Goal: Task Accomplishment & Management: Manage account settings

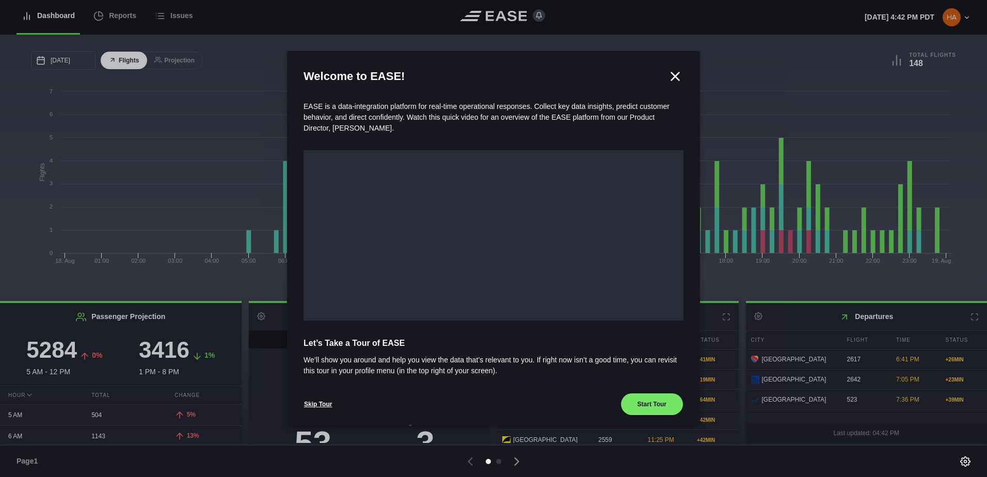
click at [671, 78] on icon at bounding box center [675, 76] width 15 height 15
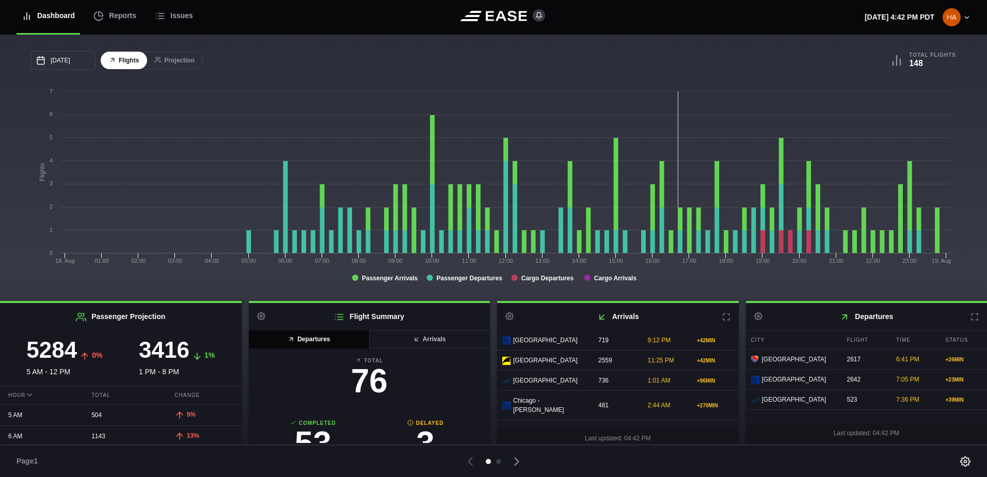
scroll to position [114, 0]
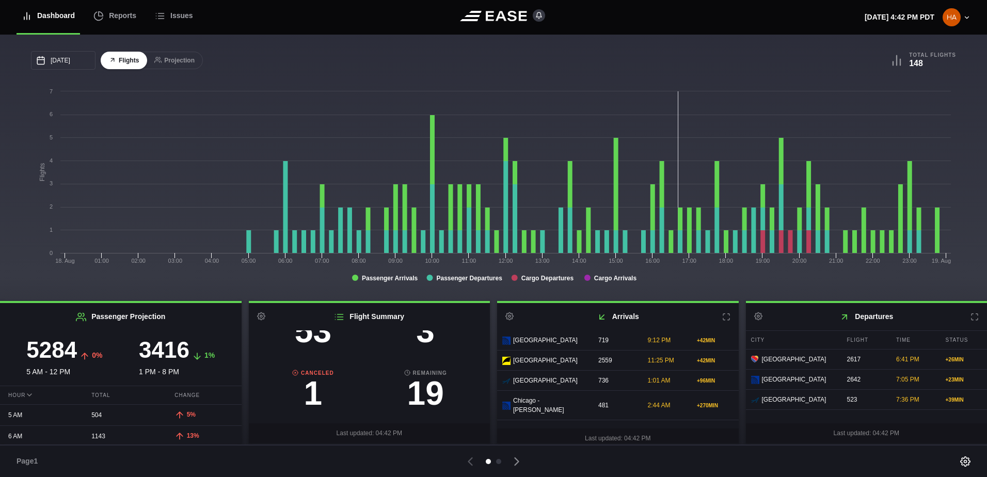
click at [312, 391] on h3 "1" at bounding box center [313, 393] width 113 height 33
select select "CANCELED"
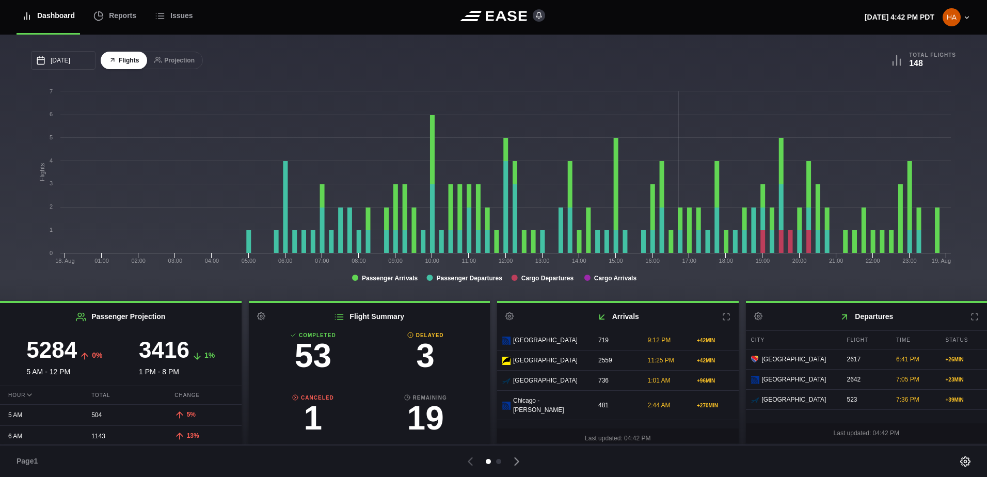
scroll to position [62, 0]
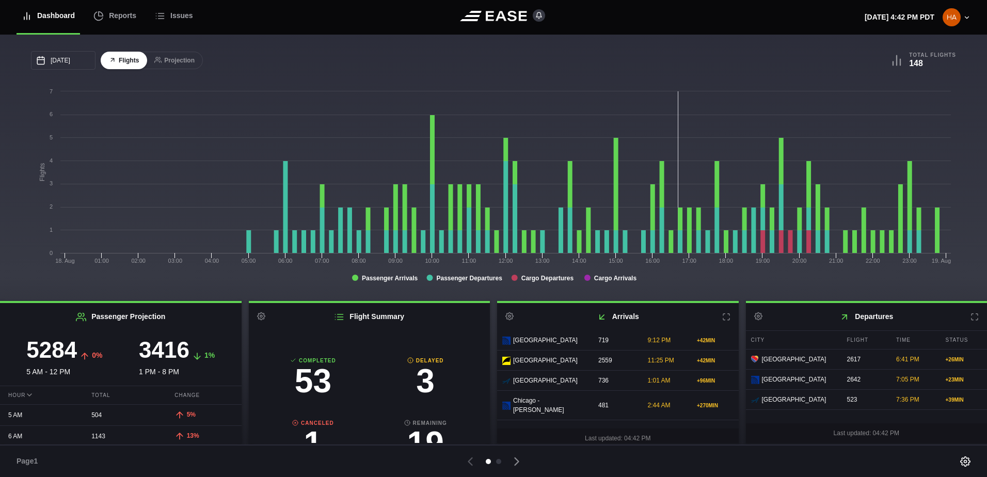
click at [424, 383] on h3 "3" at bounding box center [425, 380] width 113 height 33
select select "DELAYED"
click at [506, 364] on icon at bounding box center [506, 360] width 8 height 7
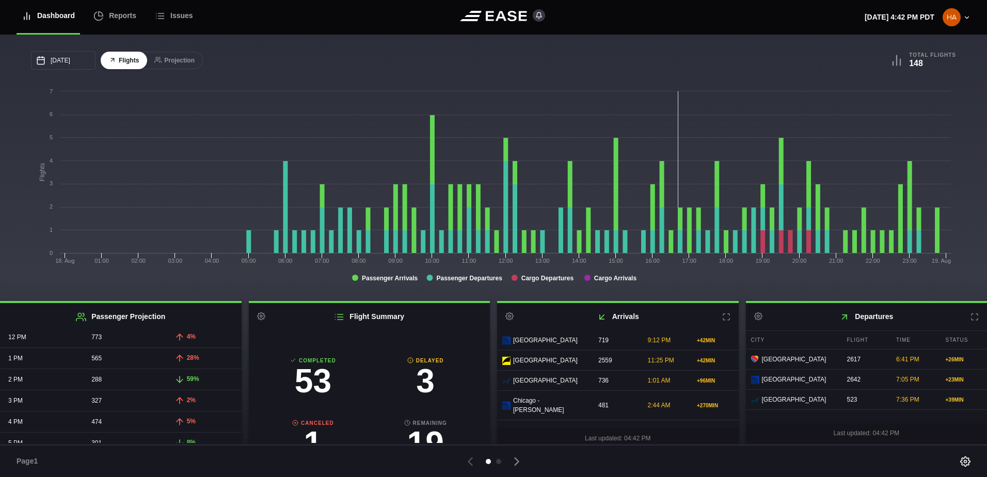
scroll to position [329, 0]
click at [519, 462] on icon at bounding box center [517, 461] width 14 height 14
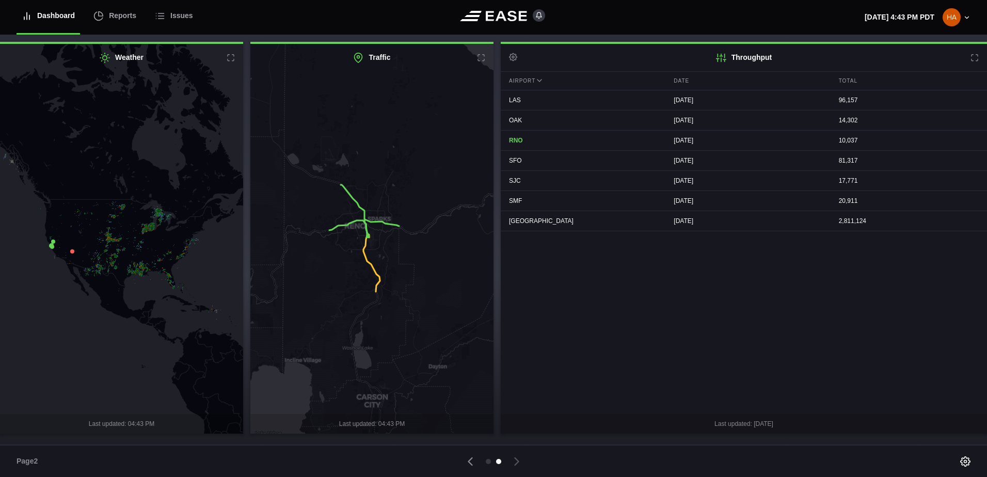
click at [97, 224] on icon at bounding box center [121, 239] width 295 height 471
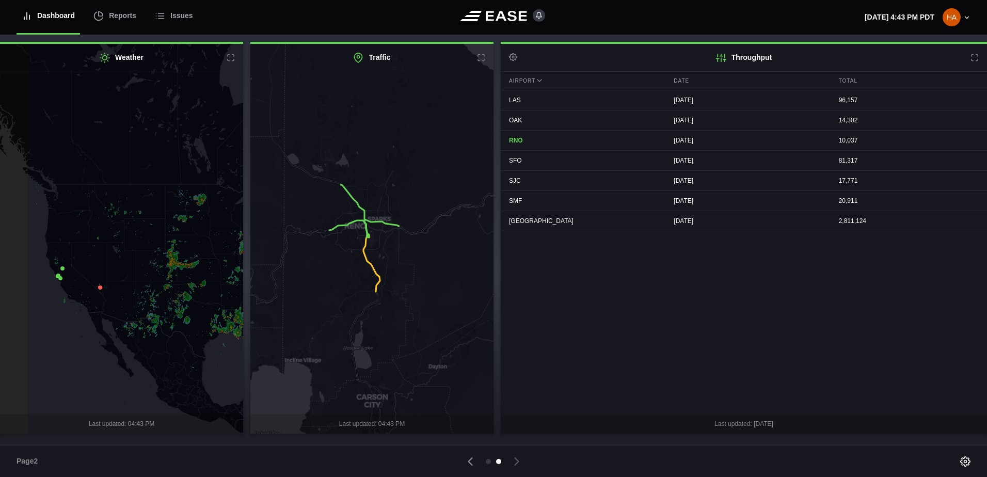
drag, startPoint x: 80, startPoint y: 281, endPoint x: 132, endPoint y: 289, distance: 52.1
click at [132, 289] on icon at bounding box center [173, 248] width 295 height 471
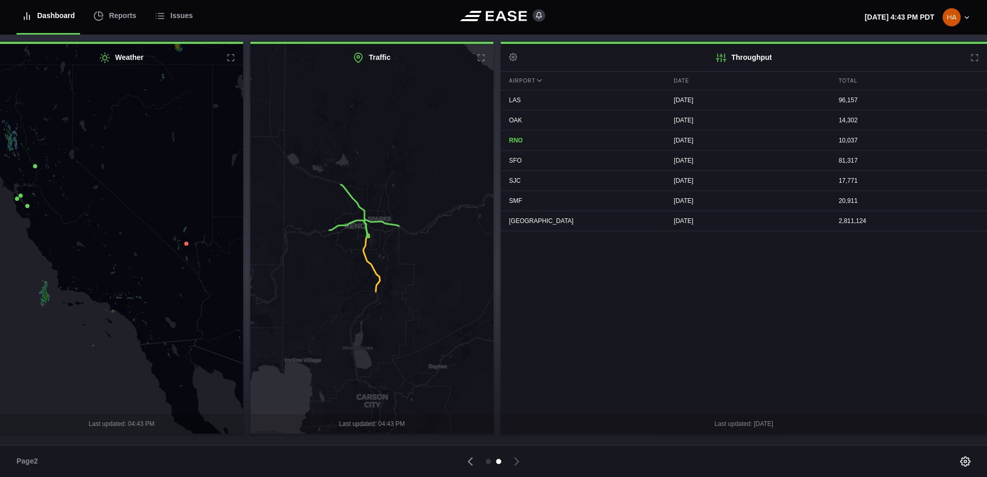
click at [187, 245] on icon at bounding box center [186, 244] width 4 height 4
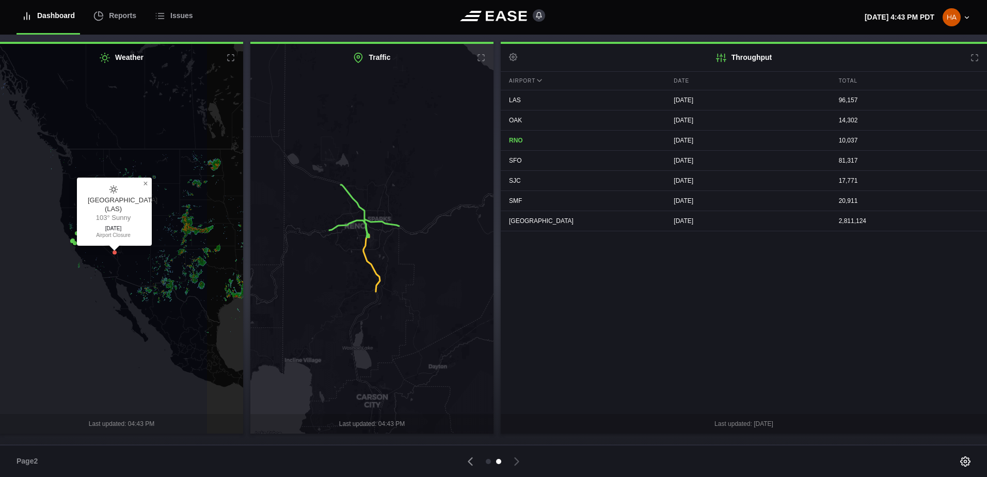
drag, startPoint x: 188, startPoint y: 278, endPoint x: 128, endPoint y: 271, distance: 60.8
click at [128, 271] on icon at bounding box center [61, 232] width 295 height 471
drag, startPoint x: 217, startPoint y: 279, endPoint x: 72, endPoint y: 271, distance: 145.3
click at [72, 271] on icon at bounding box center [121, 239] width 295 height 471
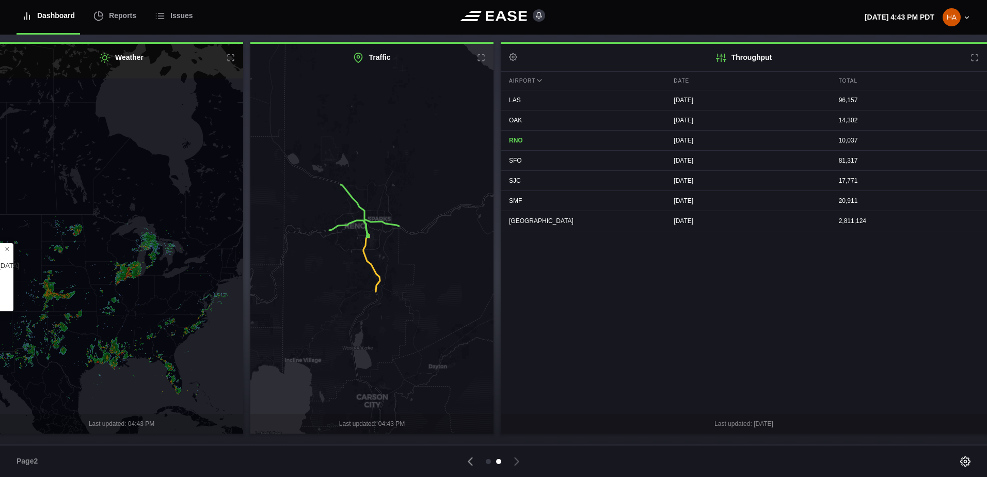
drag, startPoint x: 164, startPoint y: 197, endPoint x: 170, endPoint y: 270, distance: 73.6
click at [170, 270] on icon at bounding box center [128, 312] width 295 height 471
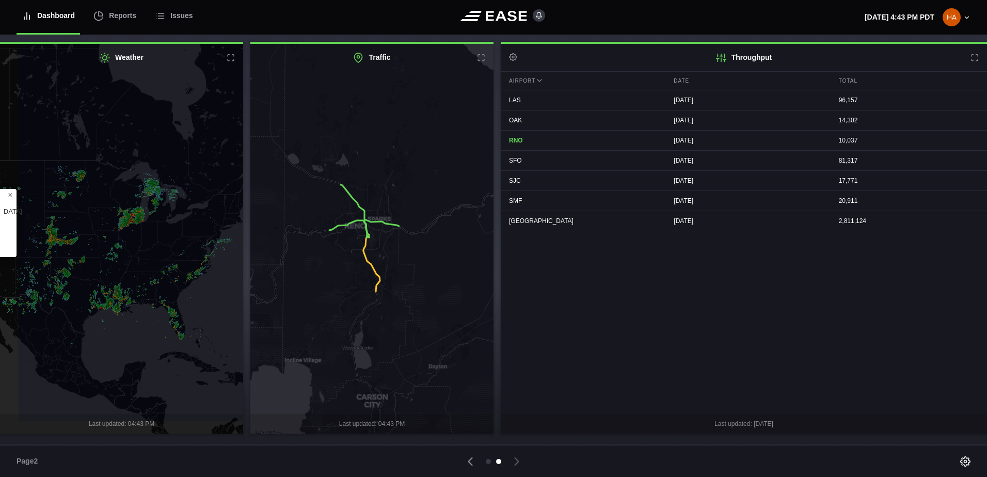
drag, startPoint x: 109, startPoint y: 298, endPoint x: 152, endPoint y: 246, distance: 67.4
click at [152, 246] on icon at bounding box center [164, 187] width 295 height 471
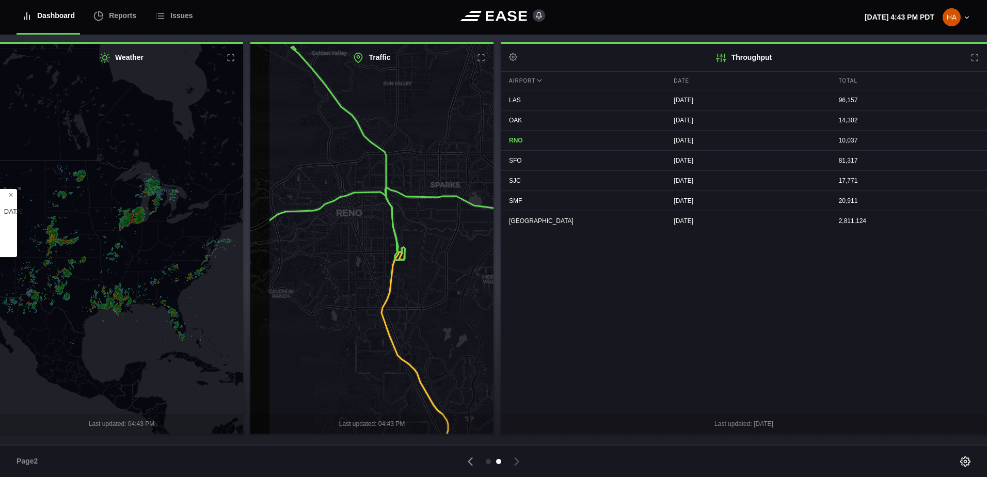
drag, startPoint x: 372, startPoint y: 242, endPoint x: 415, endPoint y: 280, distance: 57.5
click at [415, 280] on icon at bounding box center [415, 276] width 295 height 471
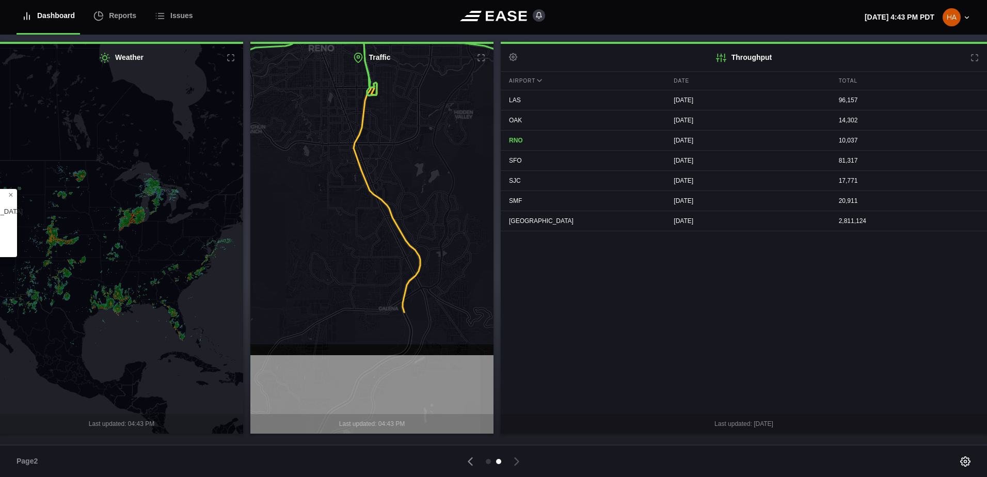
drag, startPoint x: 416, startPoint y: 295, endPoint x: 405, endPoint y: 167, distance: 129.0
click at [405, 167] on icon at bounding box center [361, 110] width 295 height 471
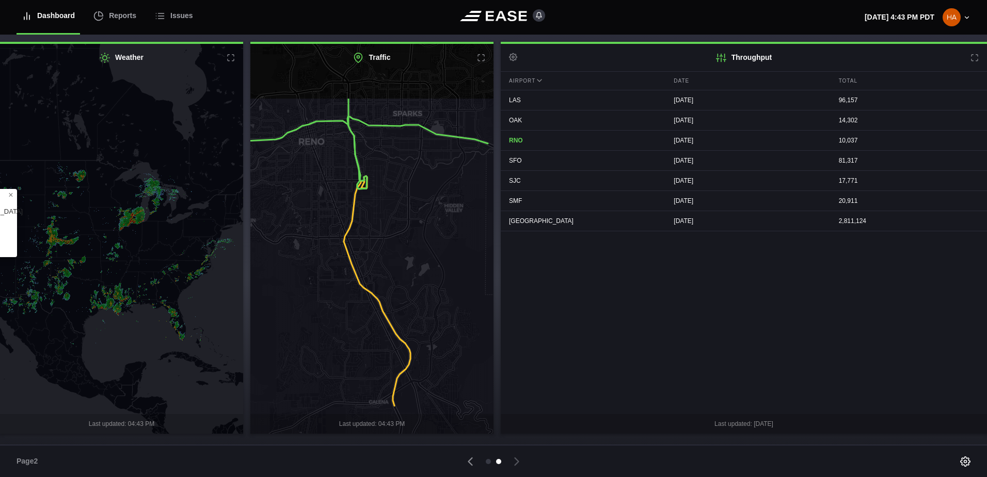
drag, startPoint x: 383, startPoint y: 238, endPoint x: 371, endPoint y: 345, distance: 108.0
click at [371, 345] on icon at bounding box center [362, 332] width 295 height 471
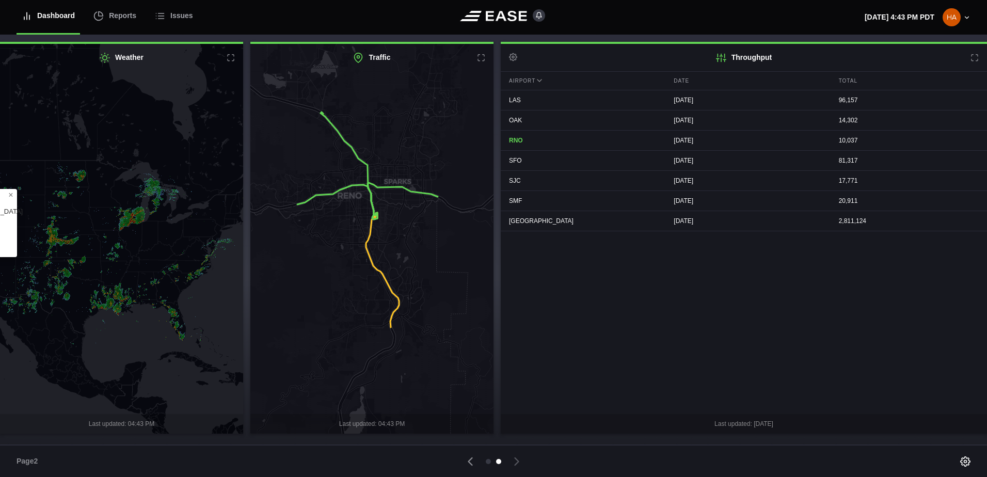
click at [484, 463] on div at bounding box center [494, 461] width 438 height 14
click at [488, 463] on div at bounding box center [488, 461] width 5 height 5
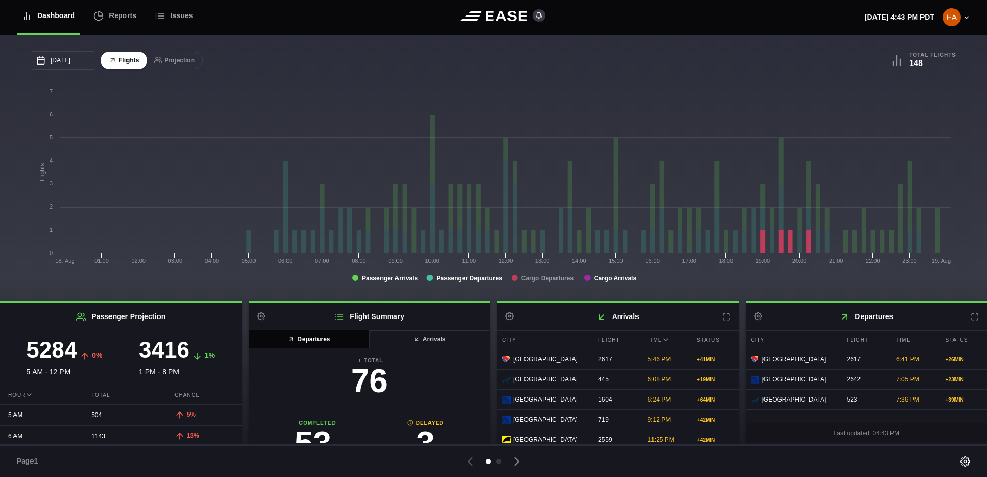
click at [541, 280] on tspan "Cargo Departures" at bounding box center [547, 278] width 53 height 7
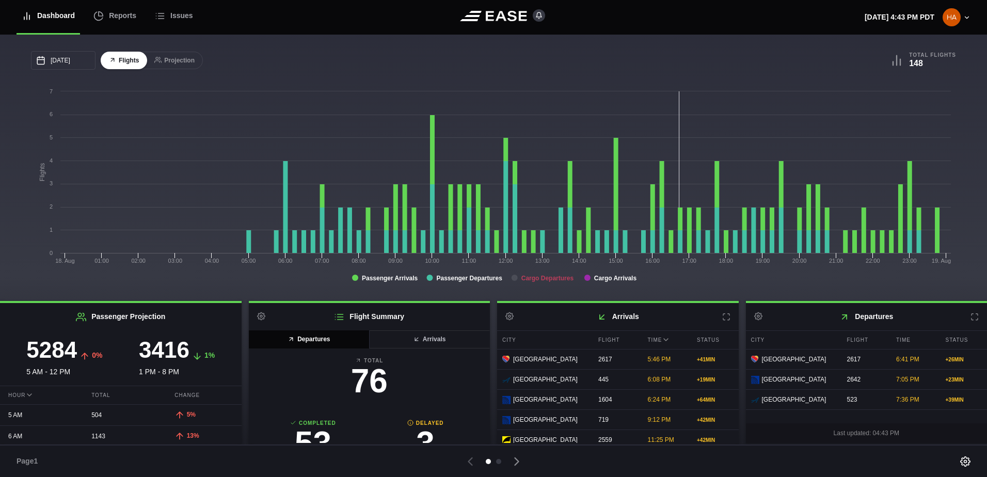
click at [547, 276] on tspan "Cargo Departures" at bounding box center [547, 278] width 53 height 7
click at [191, 65] on button "Projection" at bounding box center [174, 61] width 57 height 18
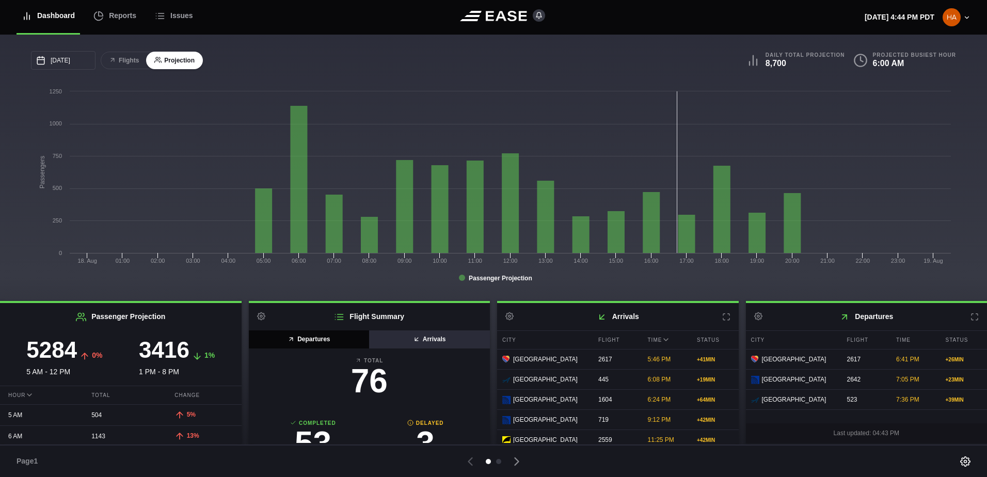
click at [408, 338] on button "Arrivals" at bounding box center [429, 339] width 121 height 18
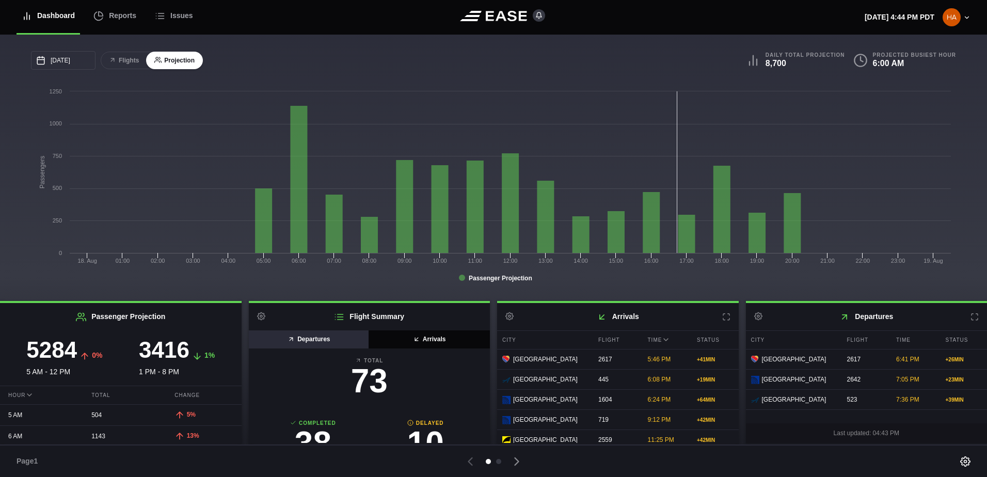
click at [324, 343] on button "Departures" at bounding box center [309, 339] width 121 height 18
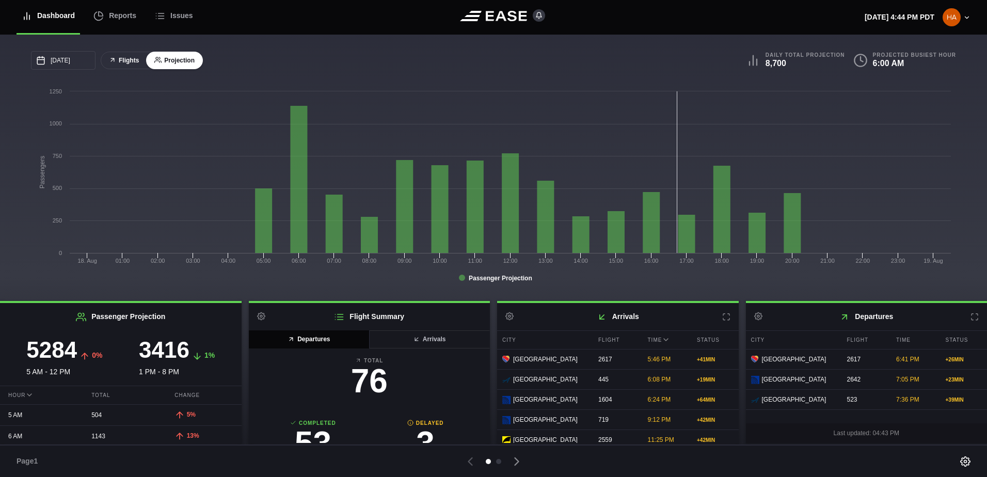
click at [116, 64] on button "Flights" at bounding box center [124, 61] width 46 height 18
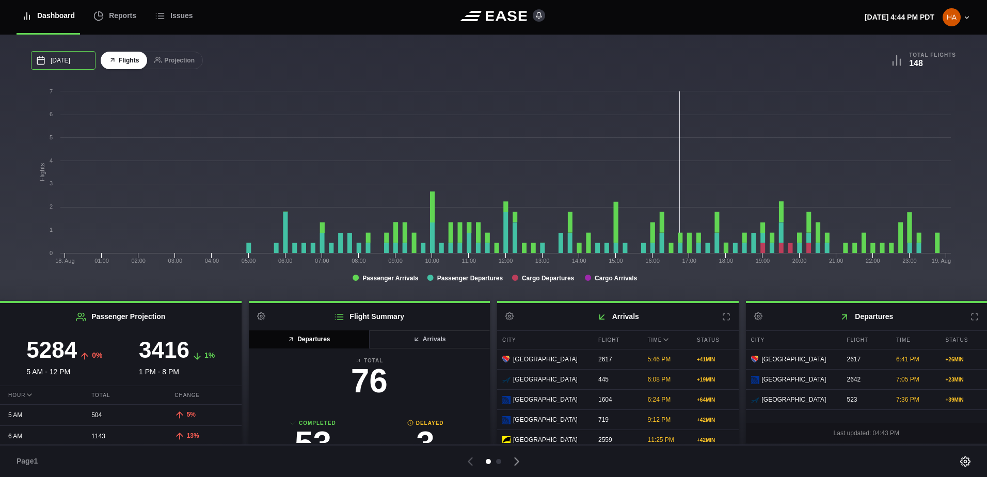
click at [60, 62] on input "[DATE]" at bounding box center [63, 60] width 65 height 19
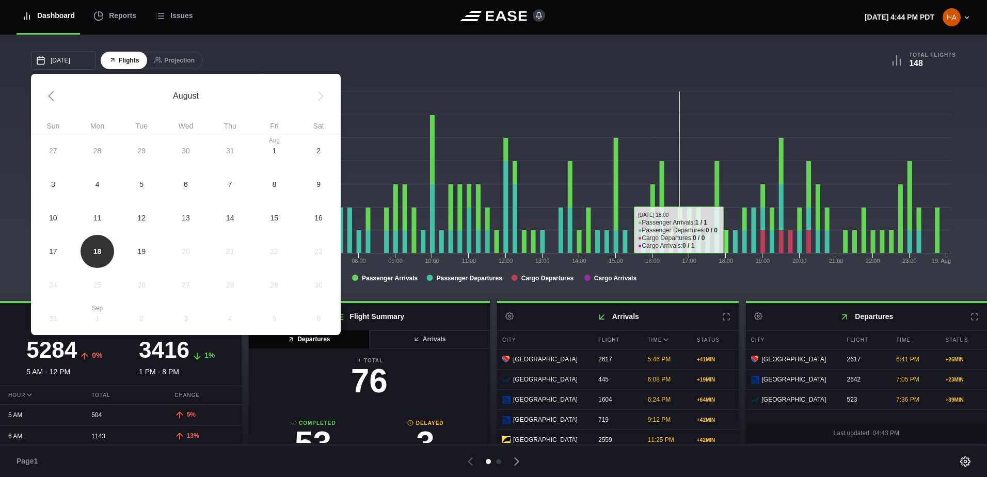
click at [727, 73] on div "[DATE] August Sun Mon Tue Wed Thu Fri Sat 27 28 29 30 [DATE] 1 2 3 4 5 6 7 8 9 …" at bounding box center [493, 172] width 925 height 242
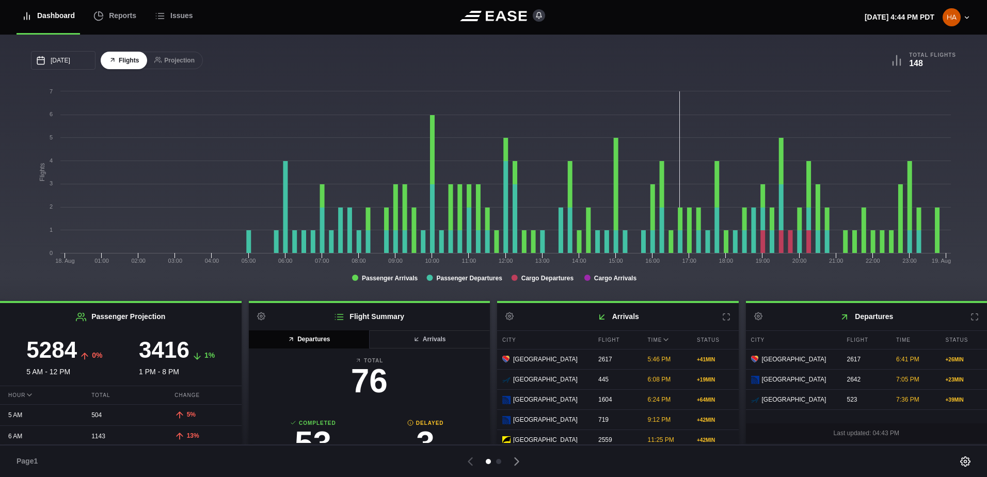
click at [502, 13] on icon at bounding box center [500, 16] width 11 height 10
click at [479, 11] on icon at bounding box center [494, 16] width 68 height 10
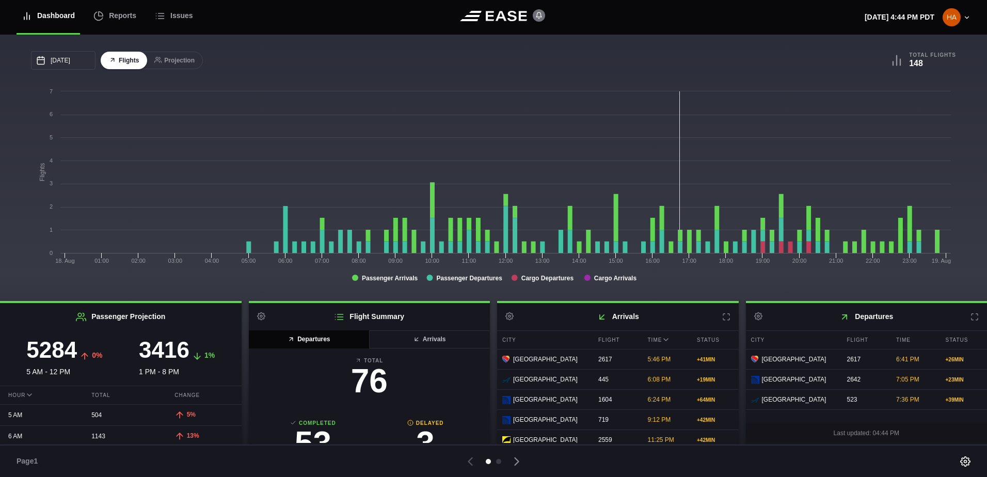
click at [537, 17] on icon at bounding box center [539, 15] width 6 height 6
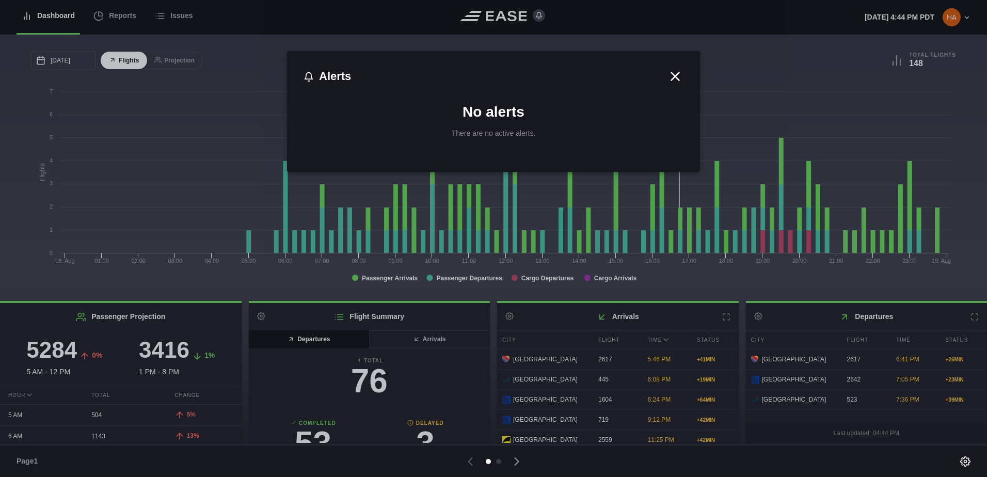
click at [679, 74] on icon at bounding box center [675, 76] width 15 height 15
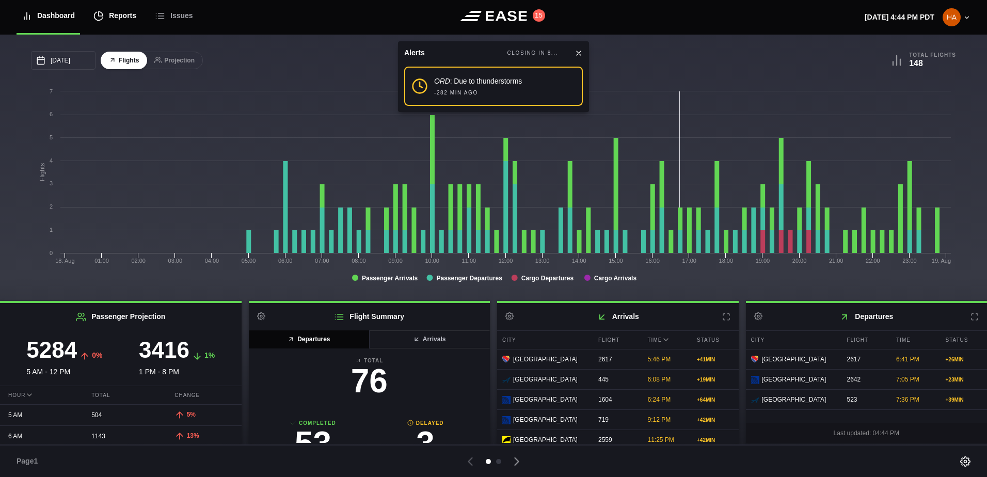
click at [104, 18] on div "Reports" at bounding box center [114, 15] width 43 height 35
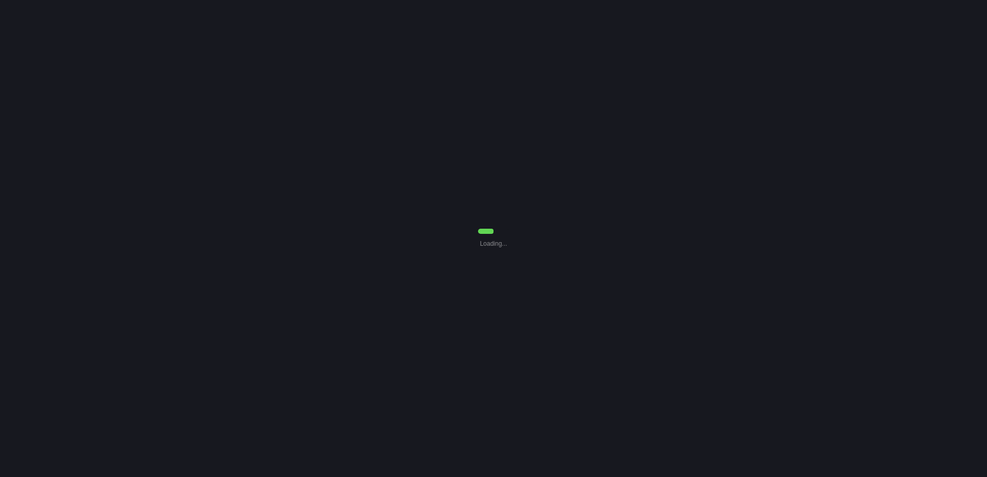
select select "7"
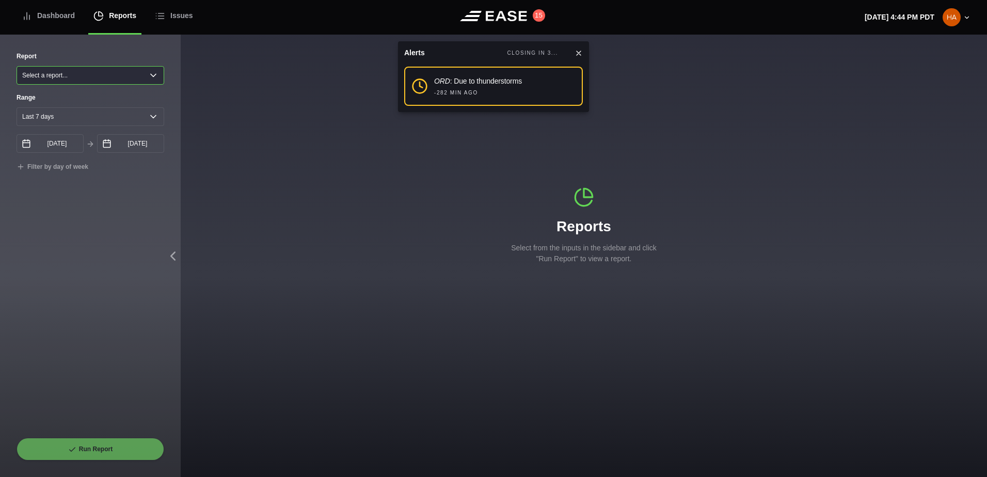
click at [77, 78] on select "Select a report... Arrivals Common Use Daily Throughput Departures Passenger Pr…" at bounding box center [91, 75] width 148 height 19
click at [72, 259] on div "Report Select a report... Arrivals Common Use Daily Throughput Departures Passe…" at bounding box center [91, 245] width 148 height 386
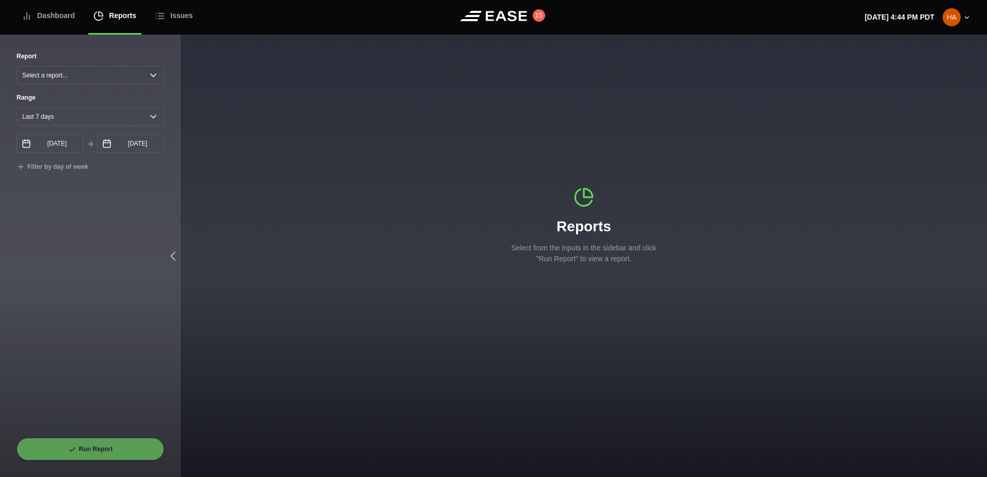
click at [78, 216] on div "Report Select a report... Arrivals Common Use Daily Throughput Departures Passe…" at bounding box center [91, 245] width 148 height 386
click at [60, 17] on div "Dashboard" at bounding box center [48, 15] width 53 height 35
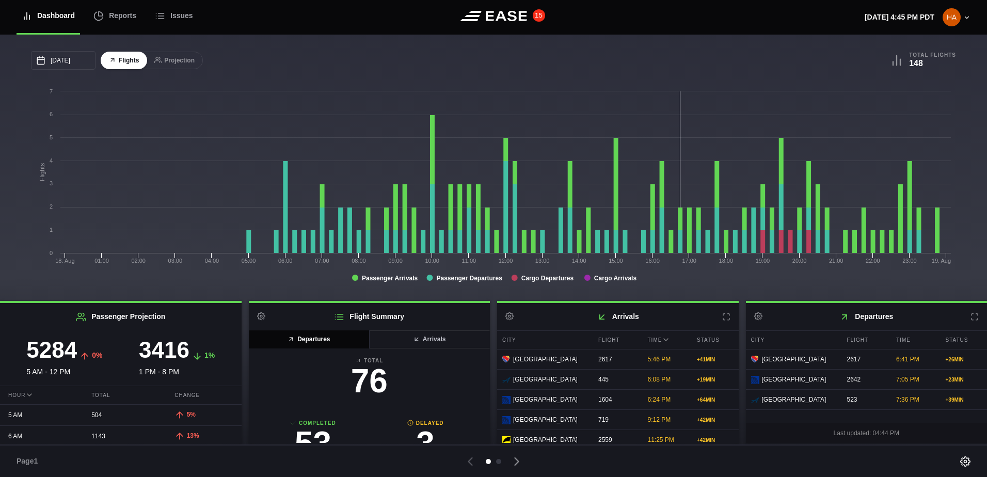
click at [535, 11] on button "15" at bounding box center [539, 15] width 12 height 12
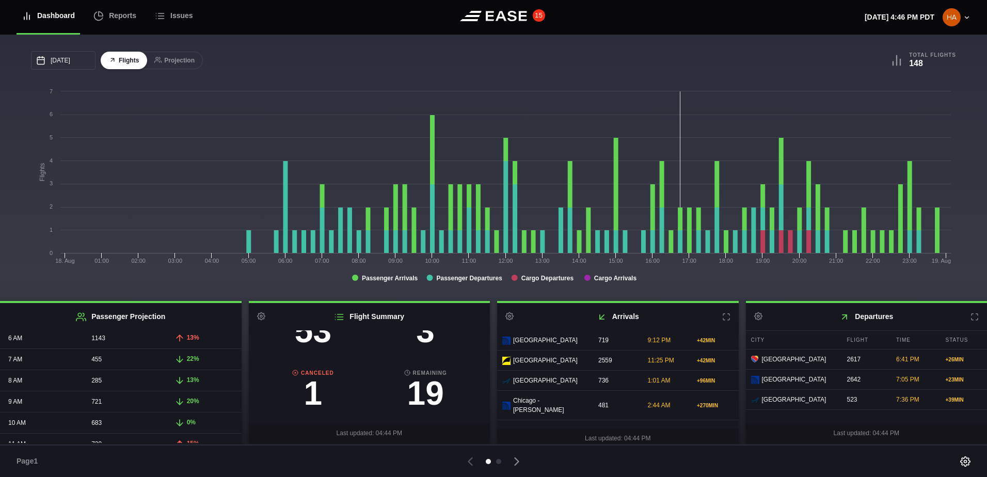
scroll to position [258, 0]
click at [500, 460] on div at bounding box center [498, 461] width 5 height 5
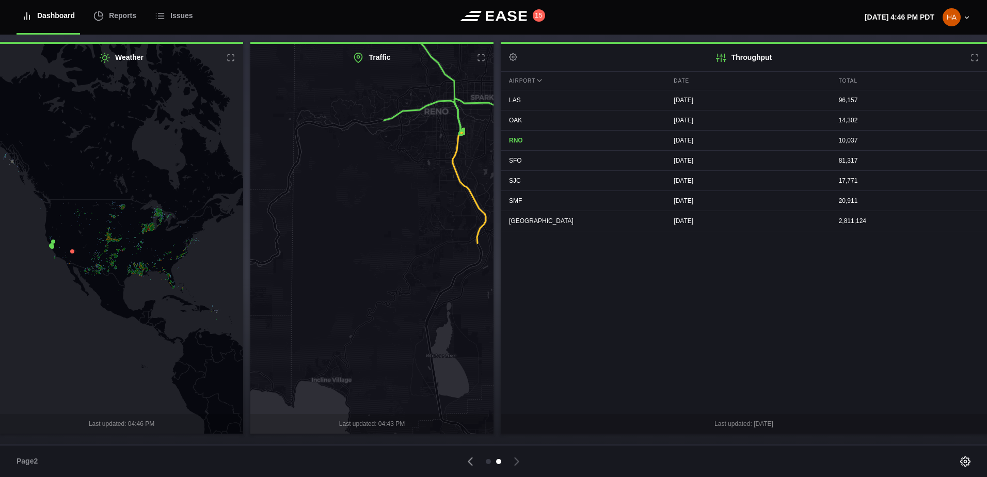
click at [578, 446] on div "Page 2" at bounding box center [493, 461] width 987 height 33
click at [489, 463] on div at bounding box center [488, 461] width 5 height 5
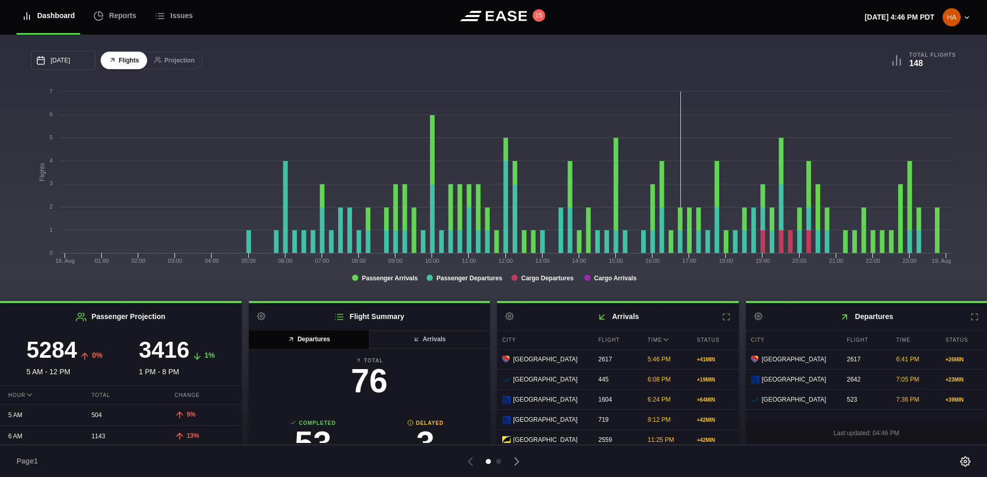
click at [774, 299] on div "[DATE] August Sun Mon Tue Wed Thu Fri Sat 27 28 29 30 [DATE] 1 2 3 4 5 6 7 8 9 …" at bounding box center [493, 168] width 987 height 266
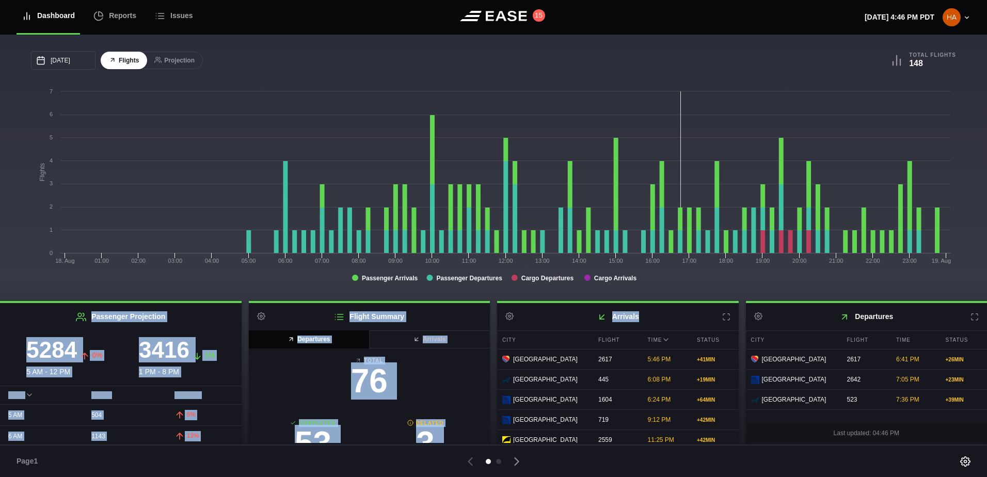
drag, startPoint x: 776, startPoint y: 301, endPoint x: 638, endPoint y: 313, distance: 139.4
click at [638, 313] on div "[DATE] August Sun Mon Tue Wed Thu Fri Sat 27 28 29 30 [DATE] 1 2 3 4 5 6 7 8 9 …" at bounding box center [493, 234] width 987 height 399
click at [37, 13] on div "Dashboard" at bounding box center [48, 15] width 53 height 35
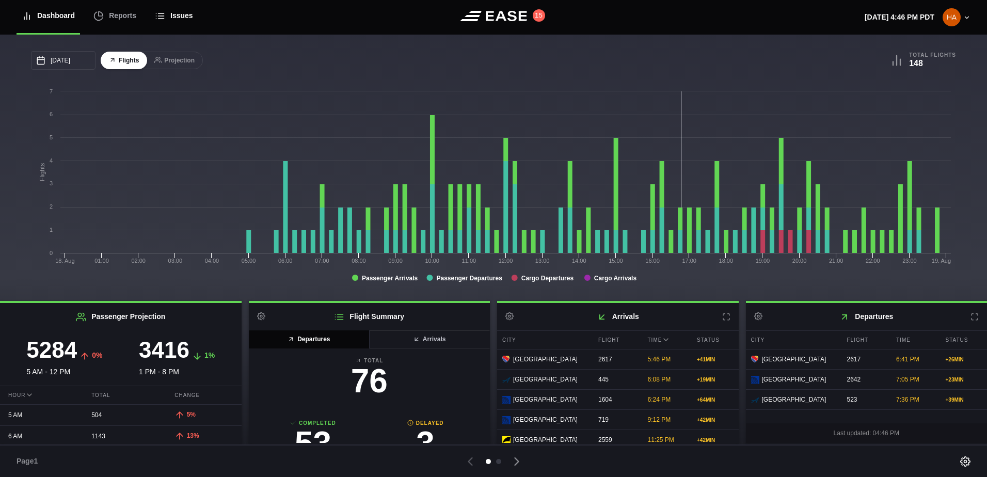
click at [177, 15] on div "Issues" at bounding box center [174, 15] width 38 height 35
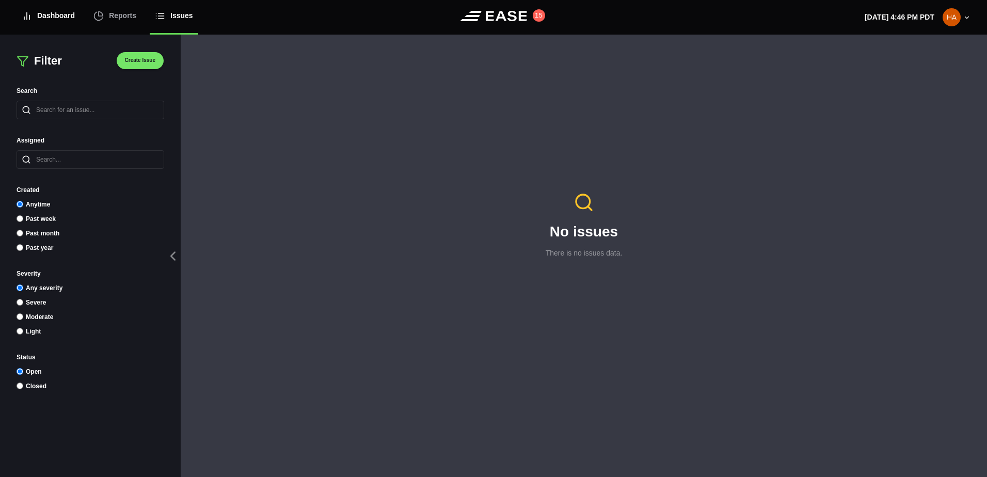
click at [19, 15] on link "Dashboard" at bounding box center [49, 16] width 64 height 36
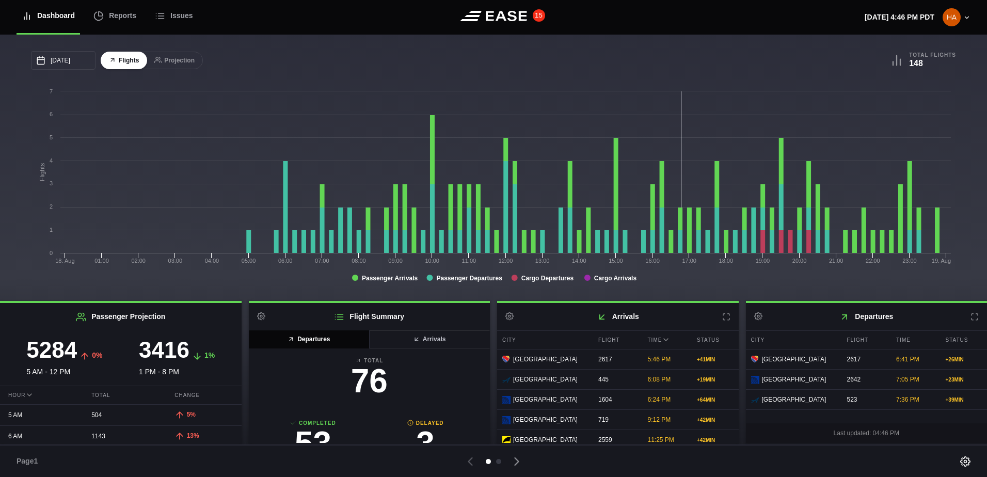
click at [537, 12] on button "15" at bounding box center [539, 15] width 12 height 12
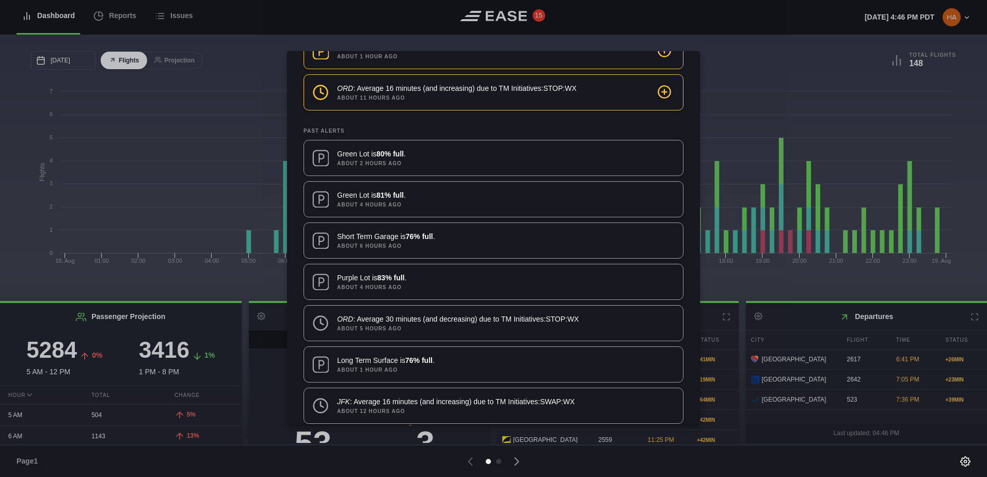
scroll to position [553, 0]
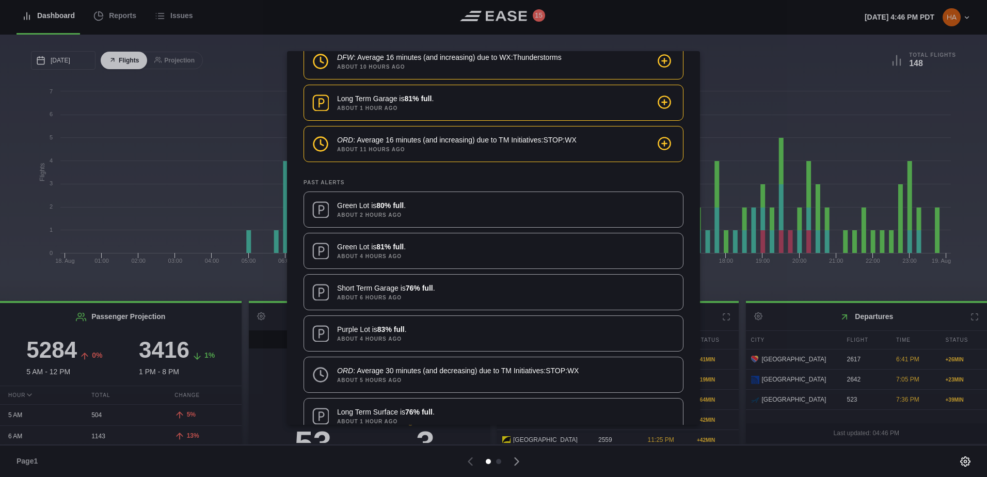
click at [374, 211] on p "Green Lot is 80% full ." at bounding box center [371, 205] width 69 height 11
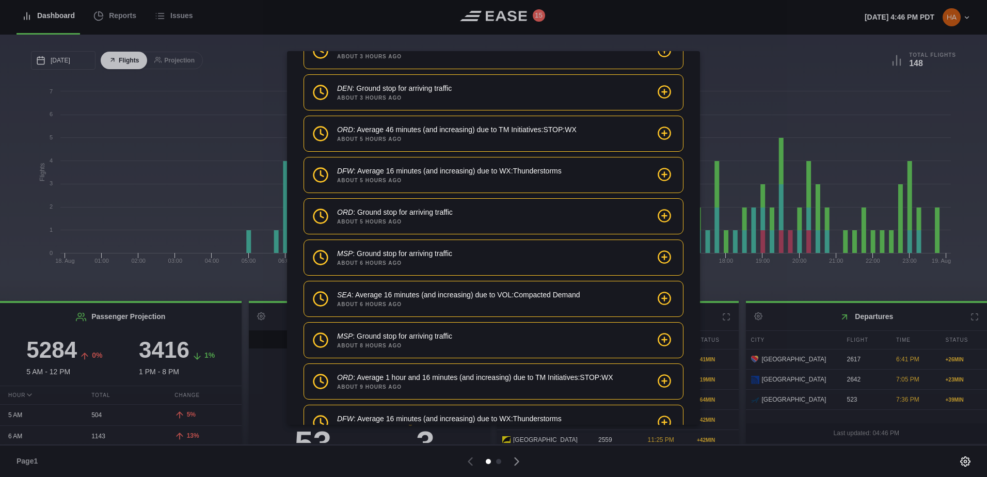
scroll to position [0, 0]
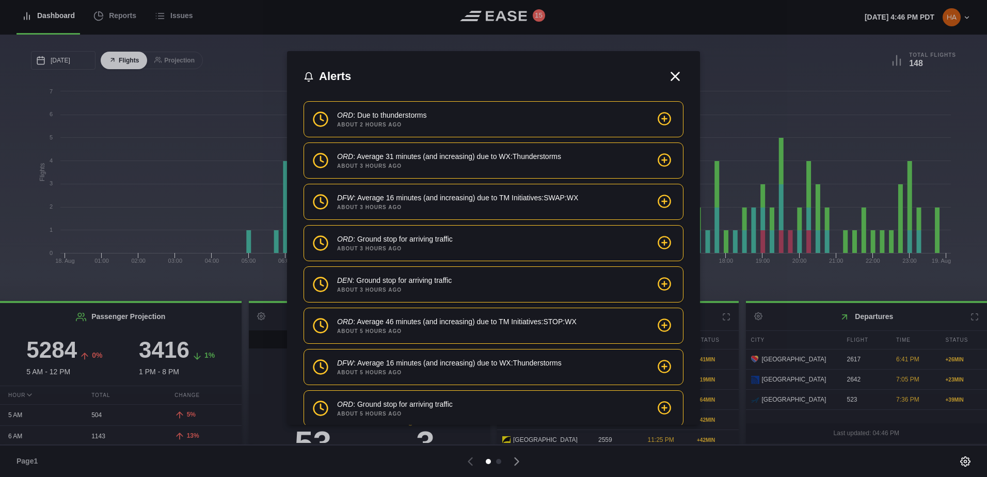
click at [668, 77] on icon at bounding box center [675, 76] width 15 height 15
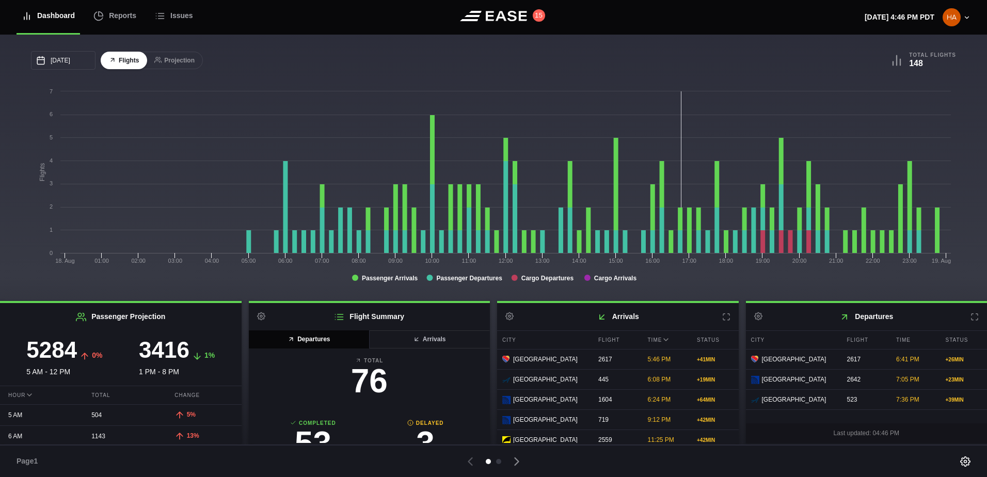
click at [339, 319] on icon at bounding box center [340, 316] width 8 height 5
click at [83, 319] on icon at bounding box center [81, 317] width 10 height 10
click at [595, 318] on h2 "Arrivals Settings" at bounding box center [618, 316] width 242 height 27
click at [514, 319] on button at bounding box center [511, 316] width 13 height 8
click at [263, 320] on icon at bounding box center [261, 316] width 8 height 8
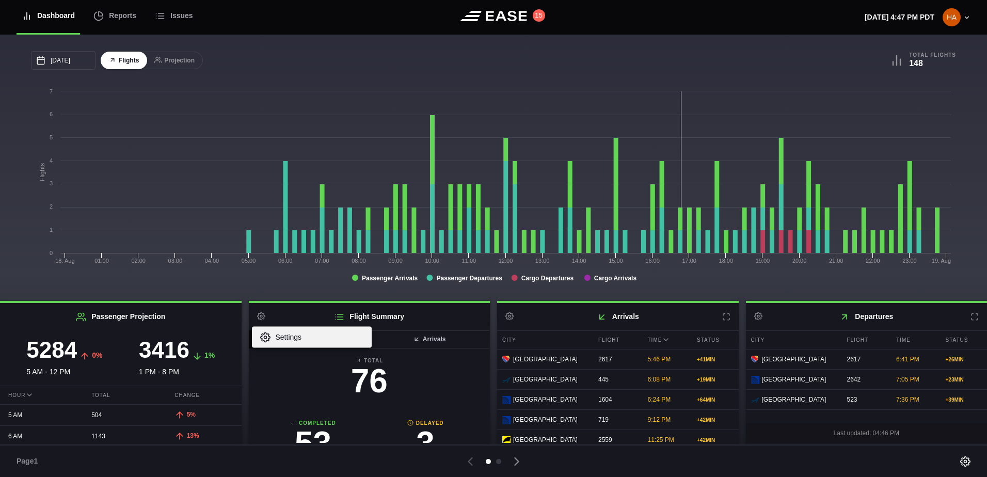
click at [276, 344] on link "Settings" at bounding box center [312, 336] width 120 height 21
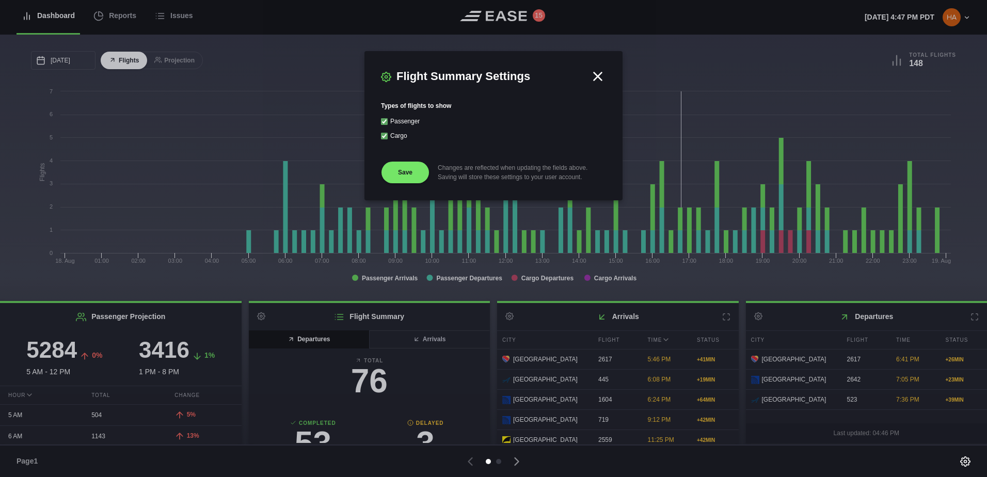
click at [598, 74] on icon at bounding box center [597, 76] width 15 height 15
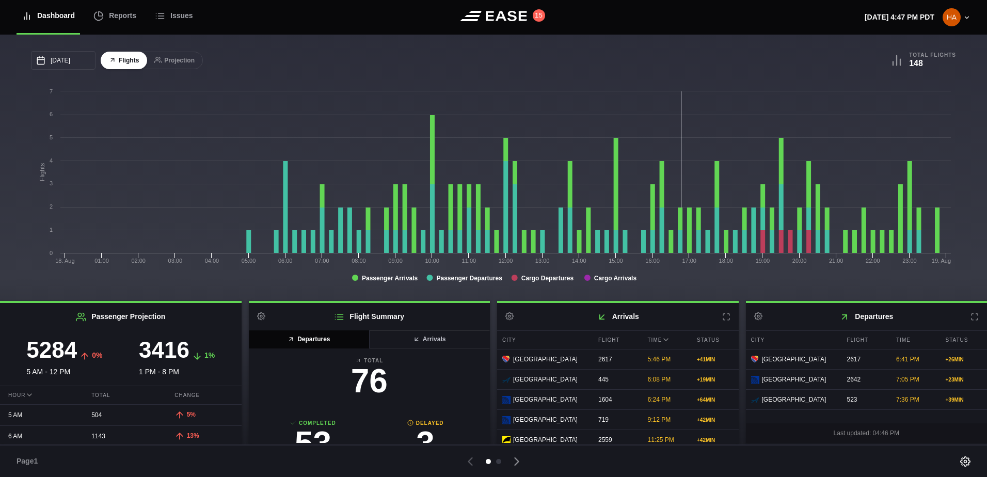
click at [962, 462] on icon at bounding box center [965, 461] width 10 height 10
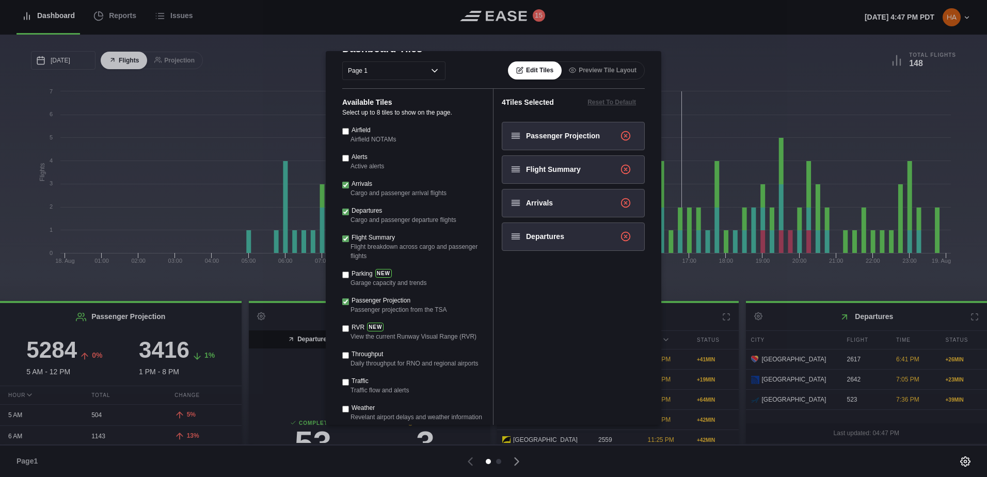
scroll to position [103, 0]
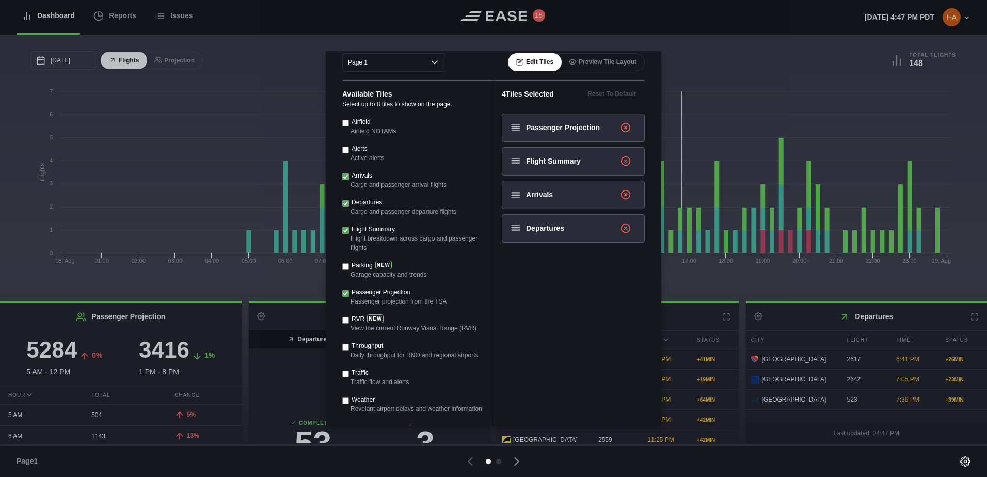
click at [345, 269] on input "Parking" at bounding box center [345, 266] width 7 height 7
checkbox input "true"
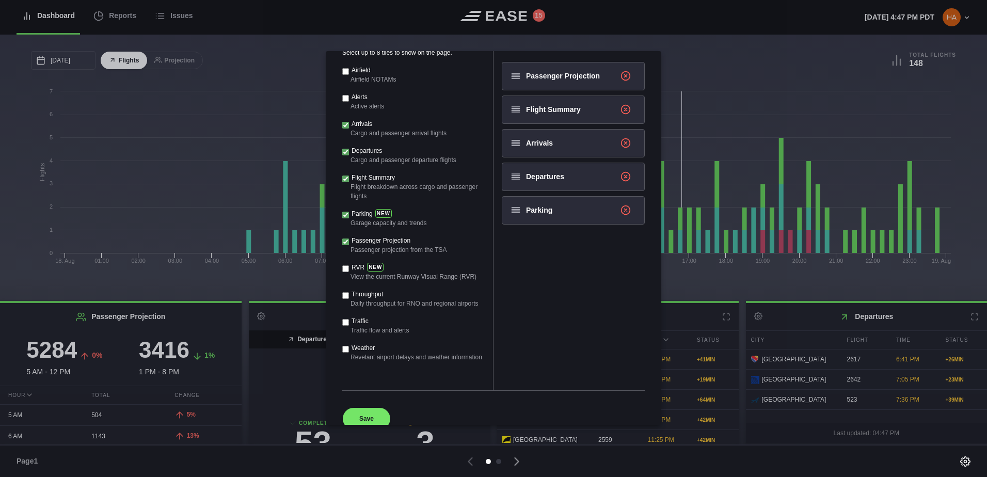
click at [344, 322] on input "Traffic" at bounding box center [345, 322] width 7 height 7
checkbox input "true"
click at [343, 348] on input "Weather" at bounding box center [345, 349] width 7 height 7
checkbox input "true"
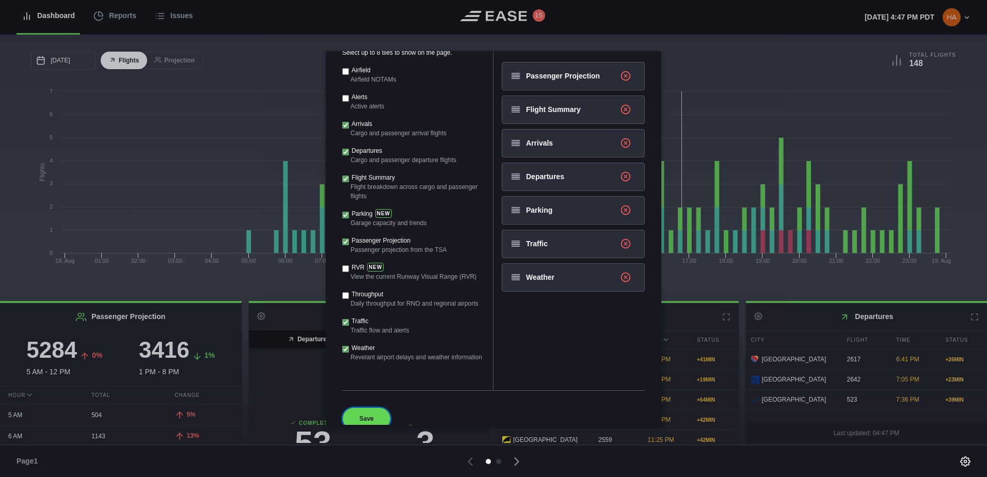
click at [366, 420] on button "Save" at bounding box center [366, 418] width 49 height 23
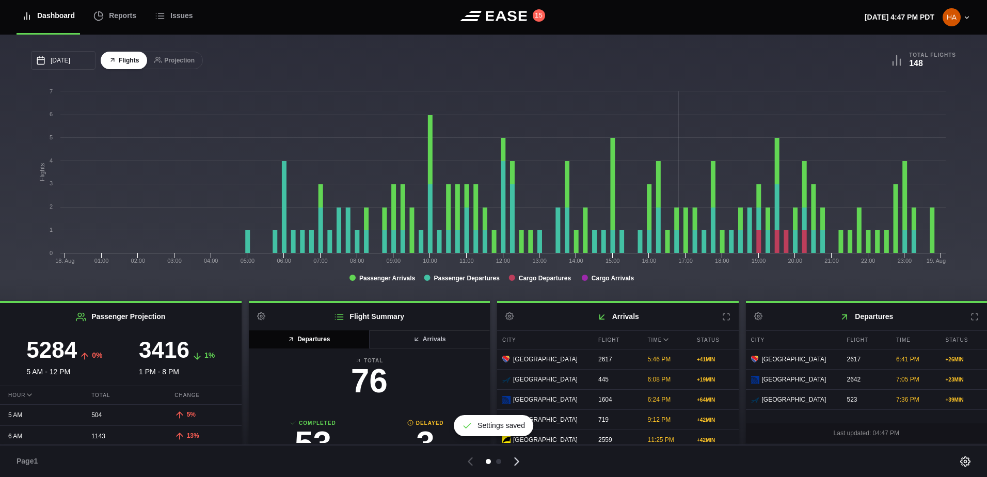
click at [519, 463] on icon at bounding box center [517, 461] width 14 height 14
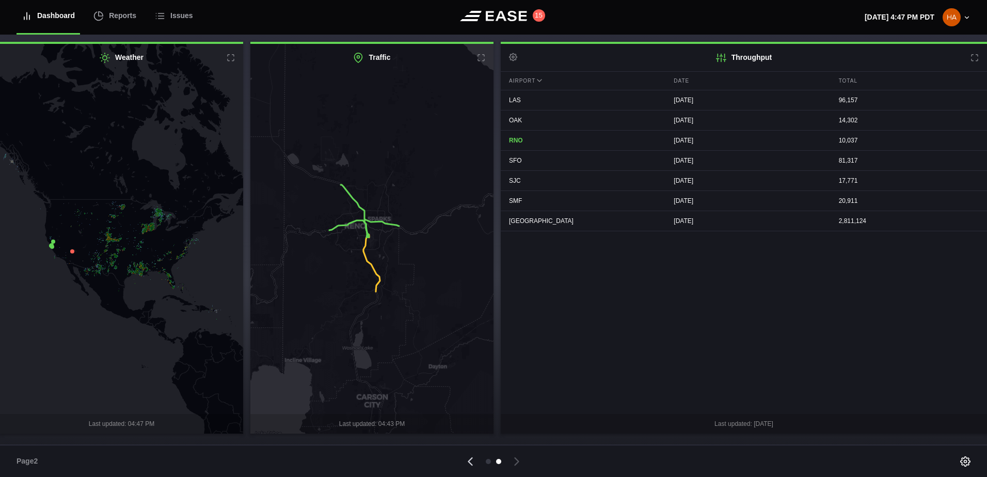
click at [469, 461] on icon at bounding box center [471, 461] width 4 height 7
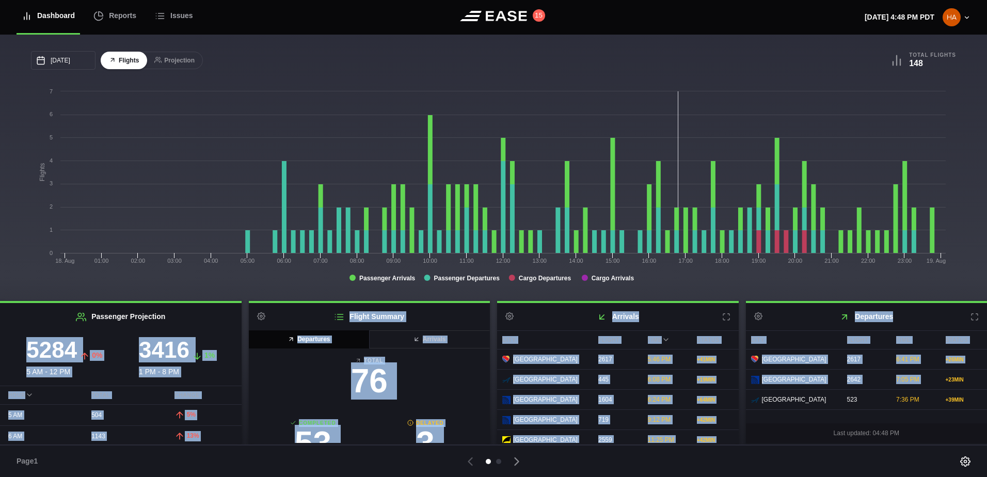
drag, startPoint x: 934, startPoint y: 384, endPoint x: -2, endPoint y: 345, distance: 937.3
click at [0, 345] on html "Dashboard Reports Issues 15 [DATE] 4:48 PM PDT Settings Feed Status Submit Feed…" at bounding box center [493, 238] width 987 height 477
drag, startPoint x: -2, startPoint y: 345, endPoint x: 1, endPoint y: 369, distance: 23.9
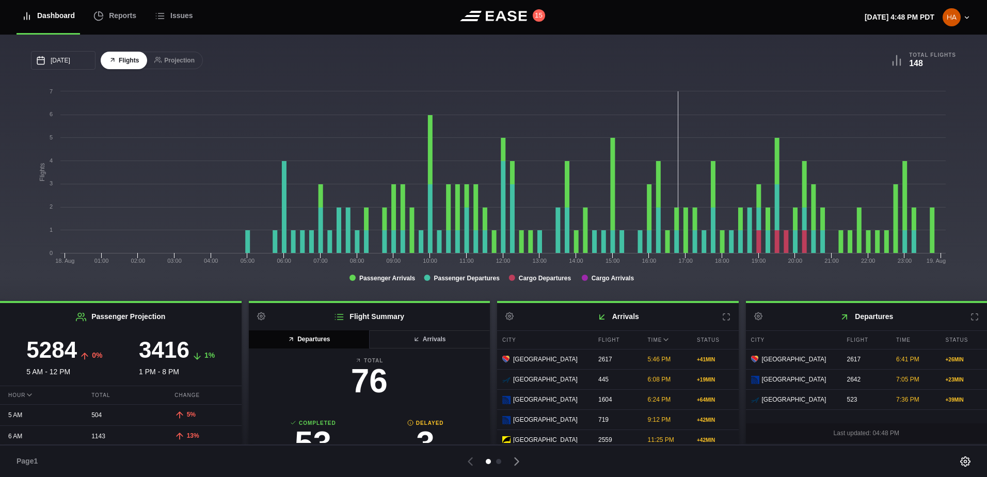
click at [957, 460] on div at bounding box center [841, 461] width 258 height 11
click at [974, 459] on div "Page 1" at bounding box center [493, 461] width 987 height 33
click at [966, 464] on icon at bounding box center [965, 461] width 10 height 10
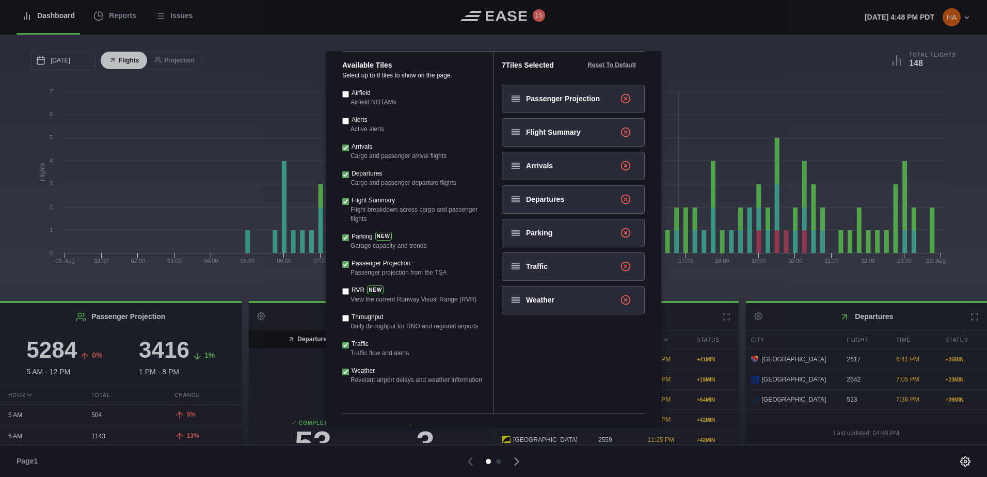
scroll to position [155, 0]
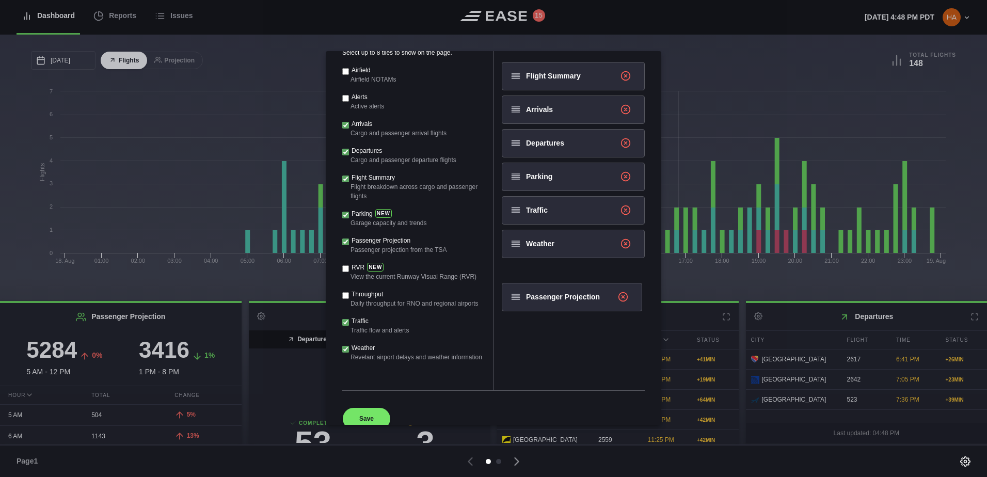
drag, startPoint x: 575, startPoint y: 87, endPoint x: 575, endPoint y: 309, distance: 222.0
click at [575, 309] on div "7 Tiles Selected Reset To Default Passenger Projection Flight Summary Arrivals …" at bounding box center [569, 209] width 151 height 361
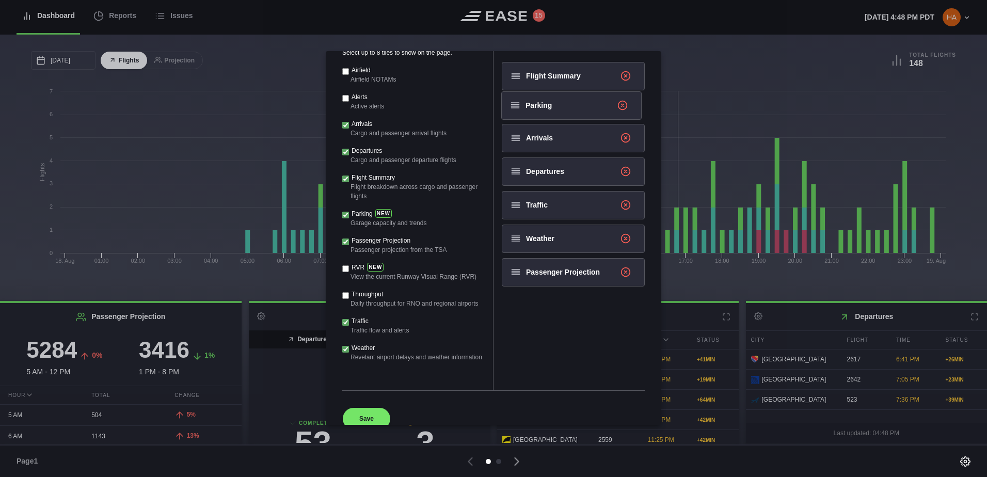
drag, startPoint x: 557, startPoint y: 176, endPoint x: 556, endPoint y: 101, distance: 75.4
click at [556, 101] on ul "Flight Summary Arrivals Departures Parking Traffic Weather Passenger Projection" at bounding box center [569, 160] width 151 height 196
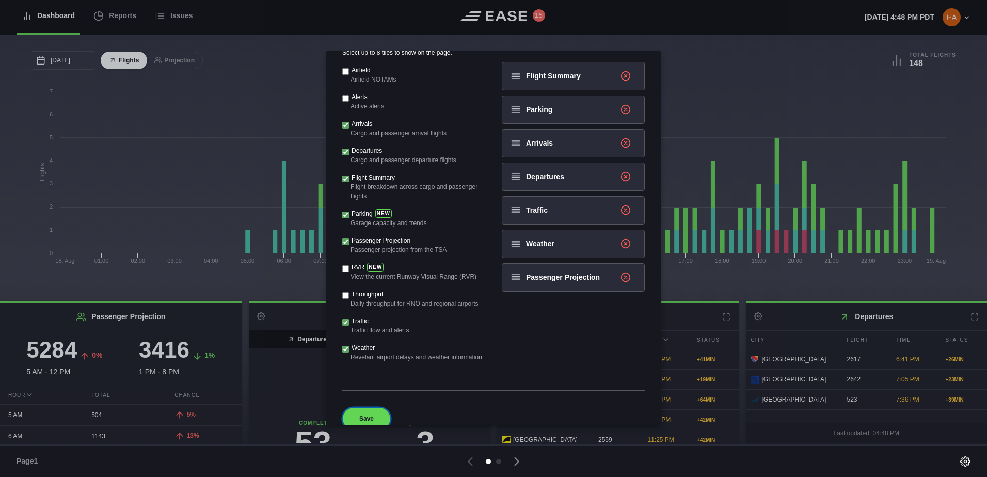
click at [361, 416] on button "Save" at bounding box center [366, 418] width 49 height 23
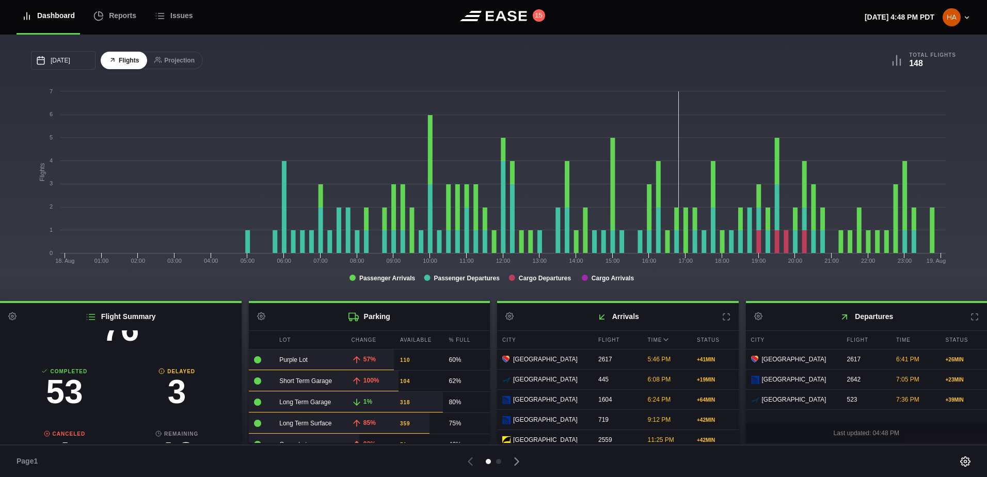
scroll to position [0, 0]
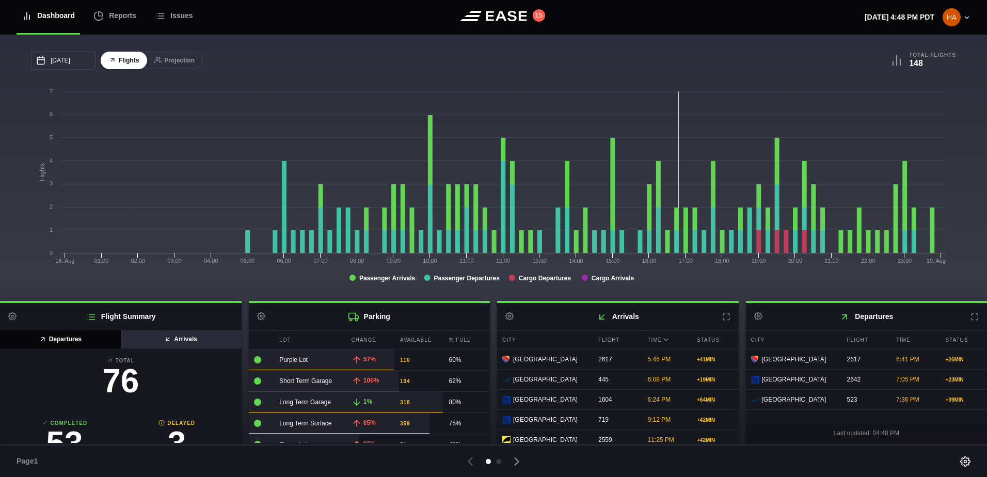
click at [171, 343] on button "Arrivals" at bounding box center [180, 339] width 121 height 18
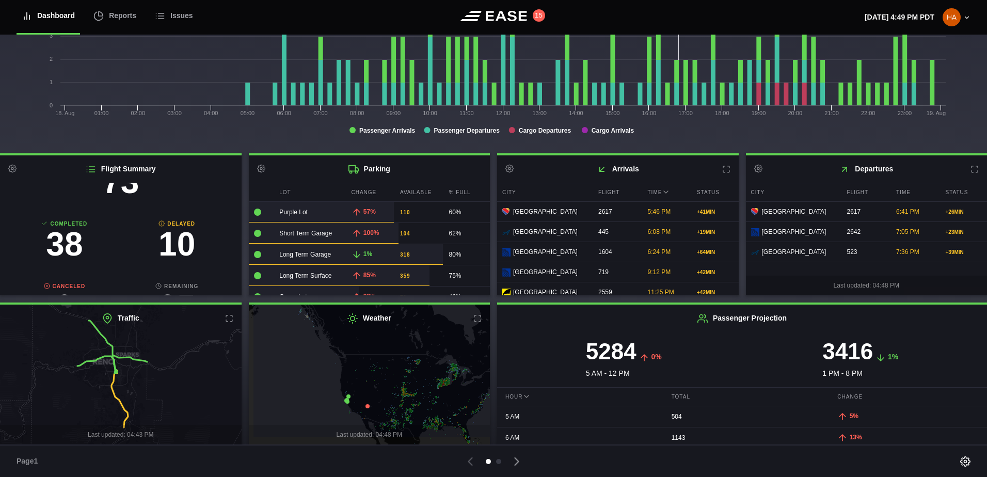
drag, startPoint x: 338, startPoint y: 392, endPoint x: 369, endPoint y: 368, distance: 39.3
click at [369, 368] on icon at bounding box center [397, 352] width 291 height 171
